Goal: Task Accomplishment & Management: Manage account settings

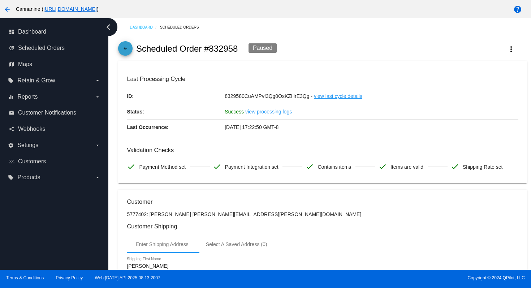
click at [124, 52] on mat-icon "arrow_back" at bounding box center [125, 50] width 9 height 9
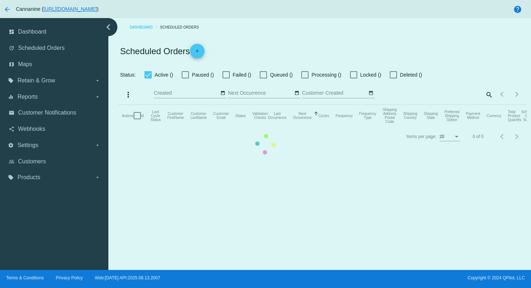
checkbox input "true"
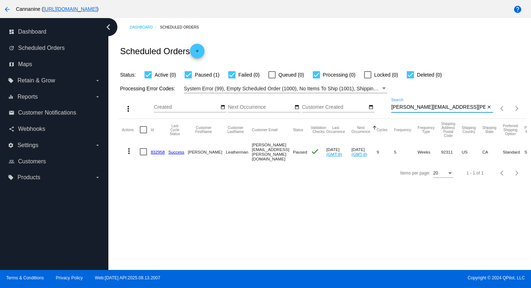
drag, startPoint x: 465, startPoint y: 109, endPoint x: 389, endPoint y: 109, distance: 75.5
click at [389, 109] on div "more_vert Aug Jan Feb Mar [DATE]" at bounding box center [322, 106] width 409 height 26
paste input "jellman13"
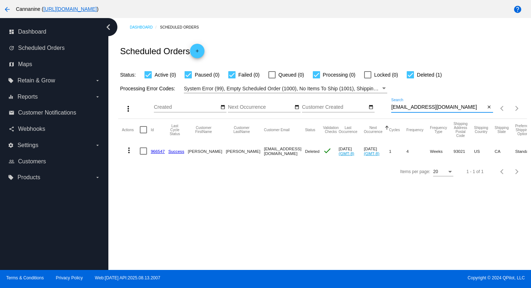
type input "[EMAIL_ADDRESS][DOMAIN_NAME]"
